Goal: Information Seeking & Learning: Learn about a topic

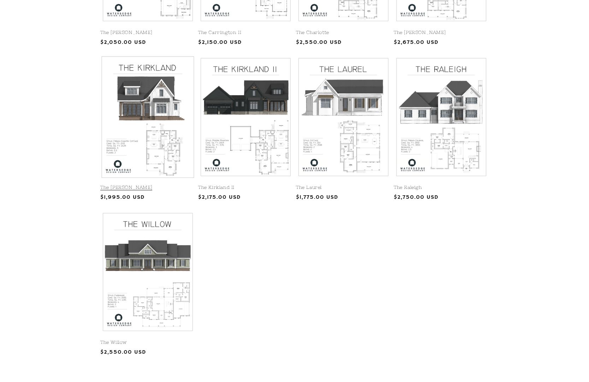
scroll to position [283, 0]
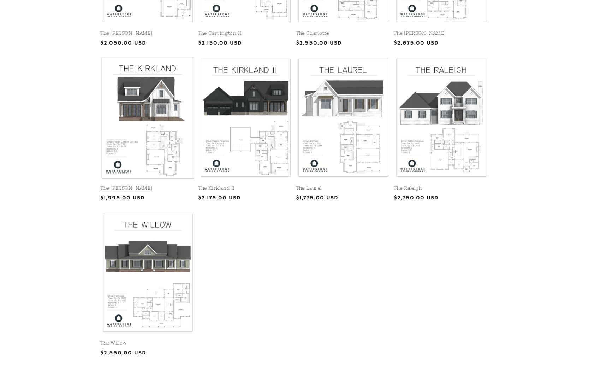
click at [135, 185] on link "The [PERSON_NAME]" at bounding box center [147, 188] width 95 height 6
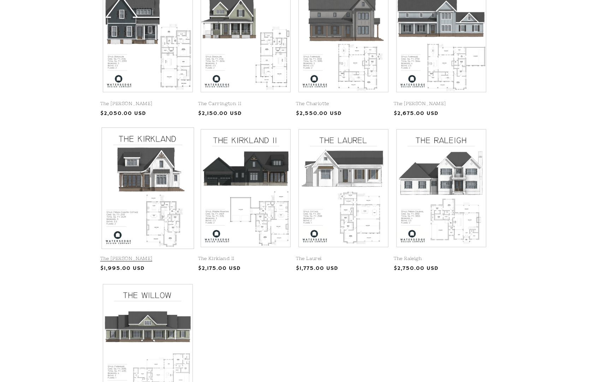
scroll to position [211, 0]
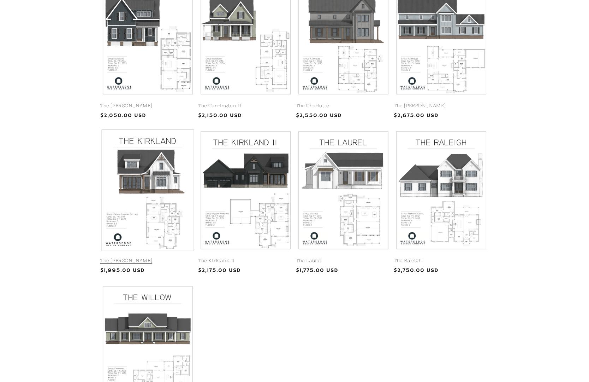
click at [157, 258] on link "The [PERSON_NAME]" at bounding box center [147, 261] width 95 height 6
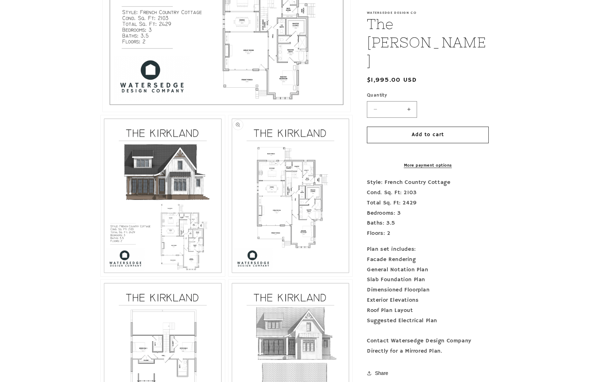
scroll to position [388, 0]
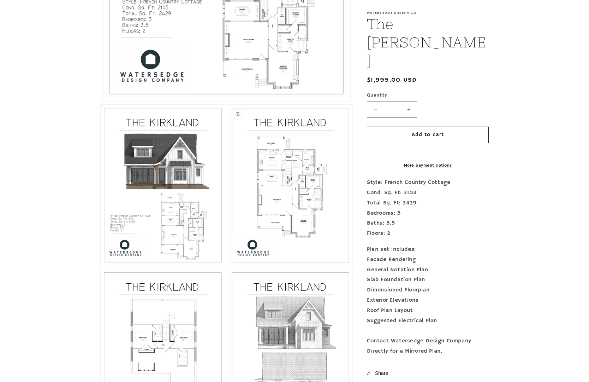
click at [229, 265] on button "Open media 3 in modal" at bounding box center [229, 265] width 0 height 0
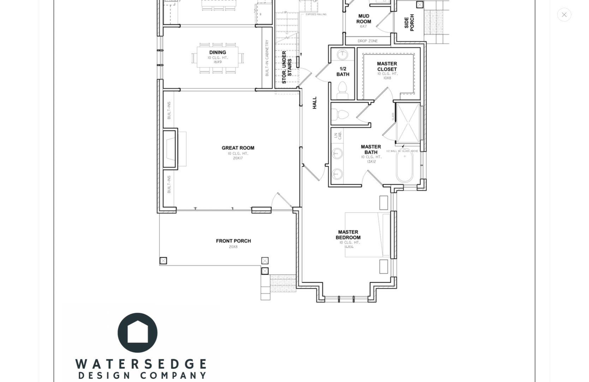
scroll to position [1586, 0]
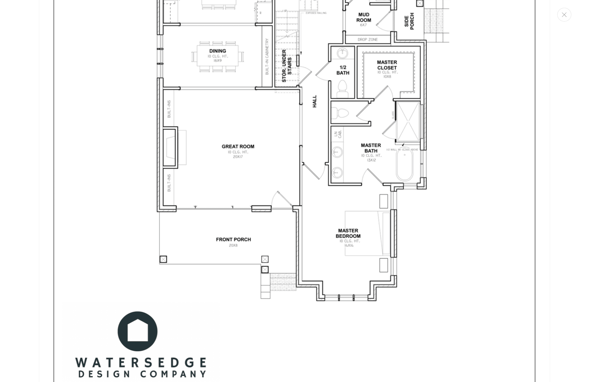
click at [287, 184] on img "Media gallery" at bounding box center [295, 86] width 512 height 662
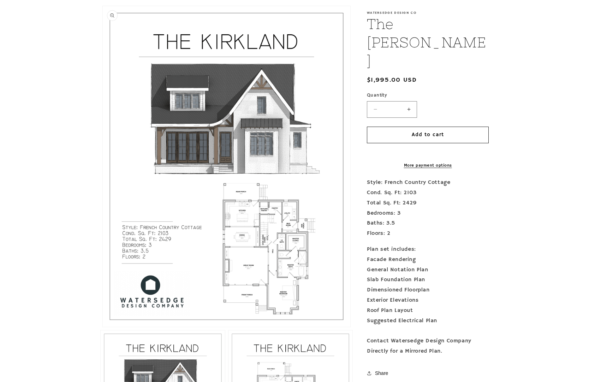
scroll to position [161, 0]
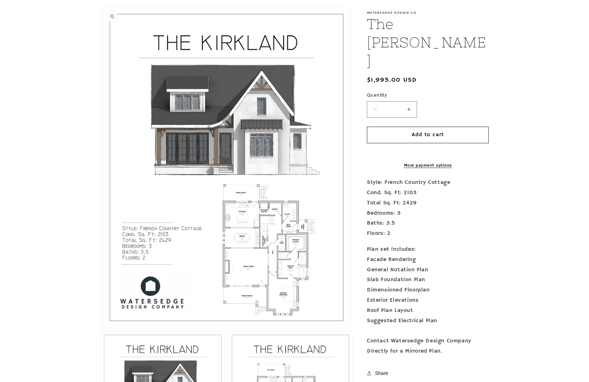
click at [103, 328] on button "Open media 1 in modal" at bounding box center [103, 328] width 0 height 0
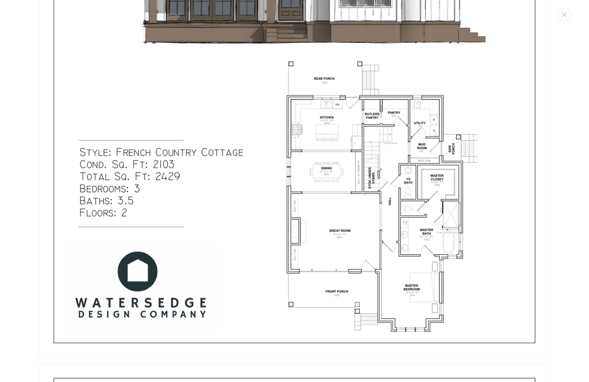
scroll to position [993, 0]
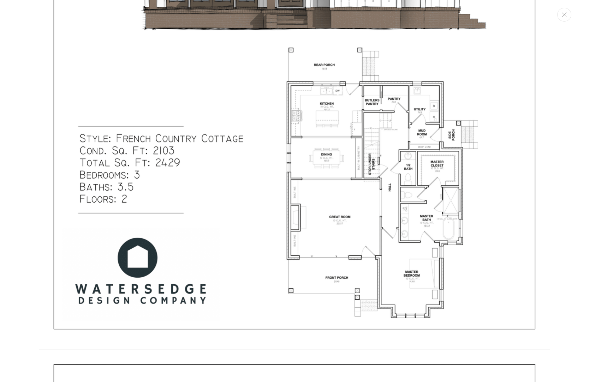
click at [355, 241] on img "Media gallery" at bounding box center [295, 13] width 512 height 662
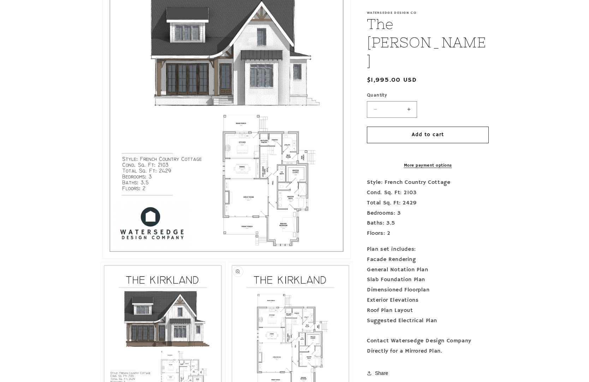
scroll to position [233, 0]
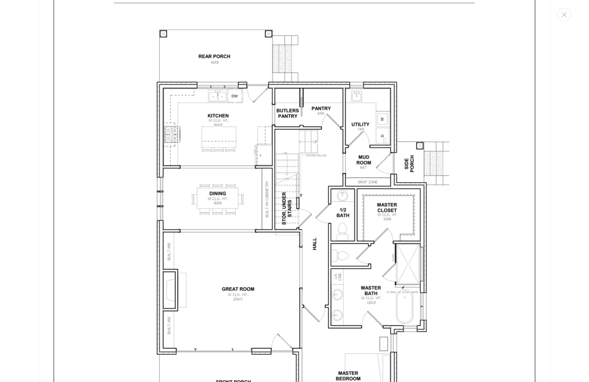
scroll to position [121, 0]
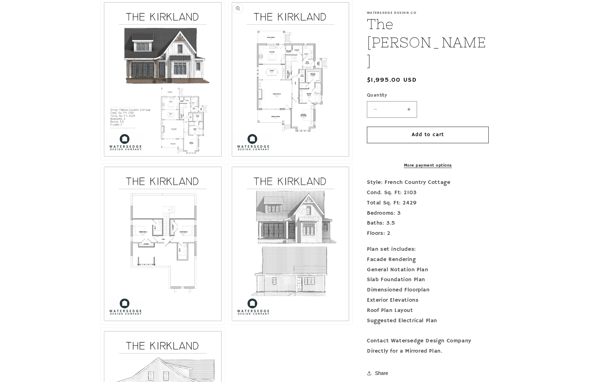
scroll to position [496, 0]
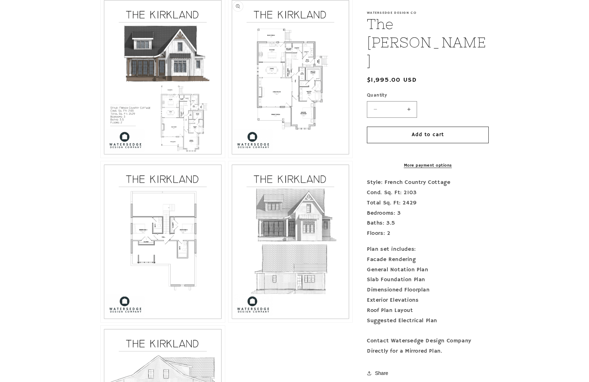
click at [229, 158] on button "Open media 3 in modal" at bounding box center [229, 158] width 0 height 0
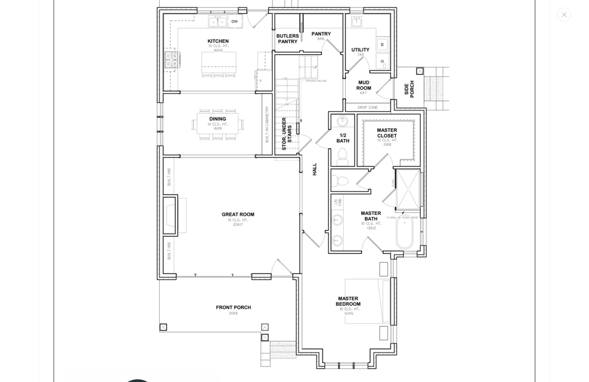
scroll to position [1515, 0]
